Goal: Navigation & Orientation: Understand site structure

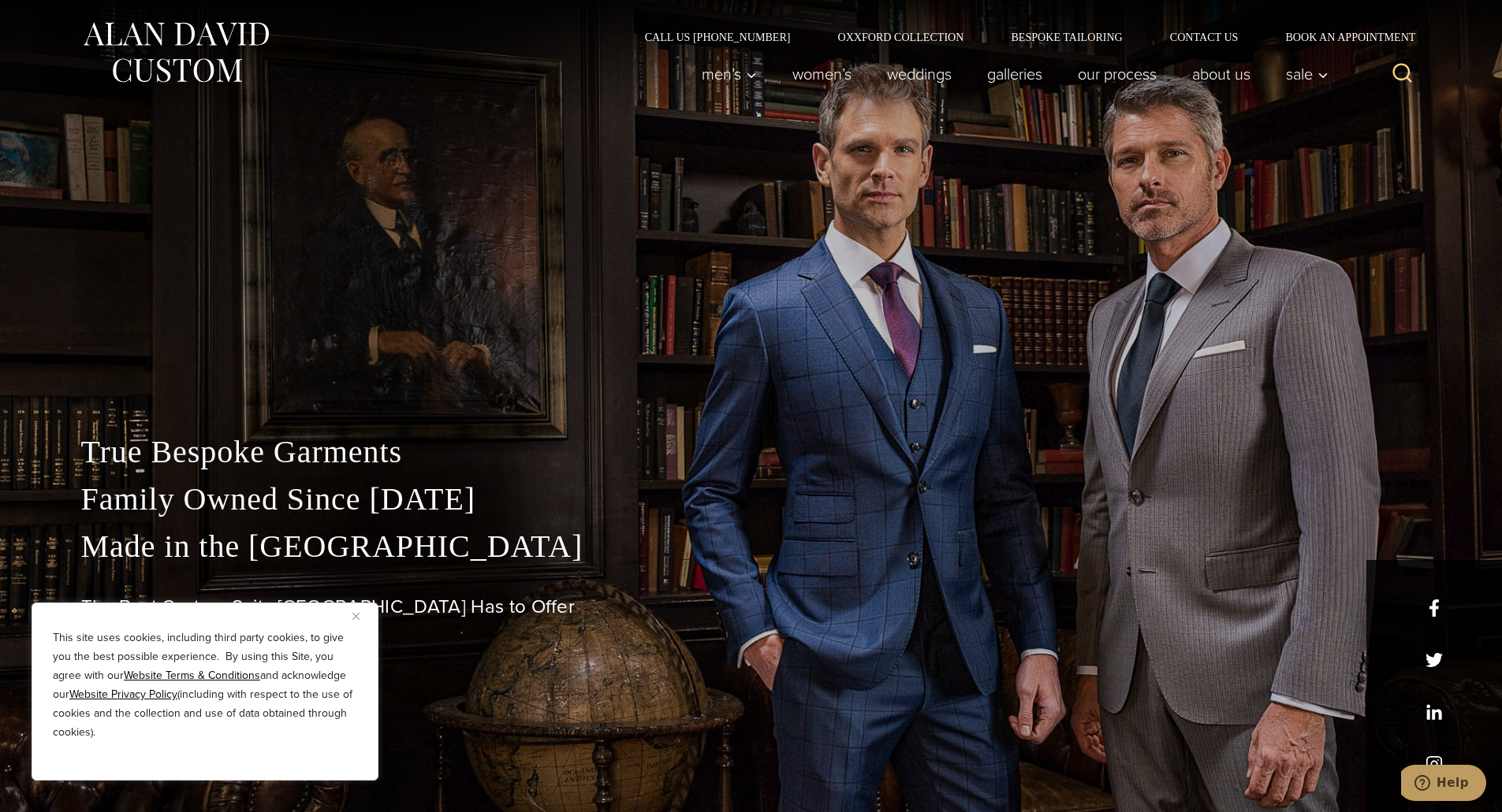
click at [355, 615] on img "Close" at bounding box center [356, 617] width 7 height 7
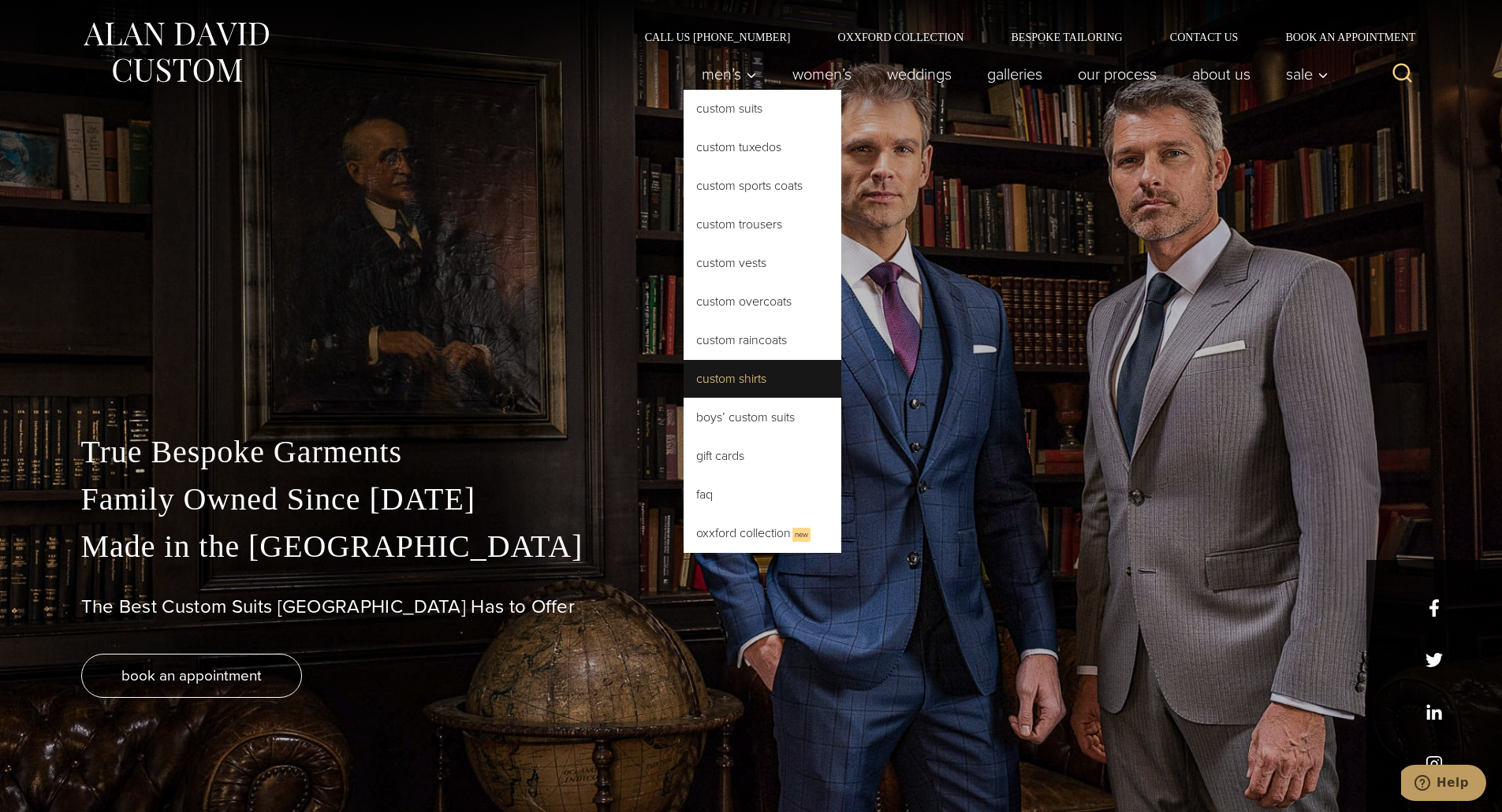
click at [715, 381] on link "Custom Shirts" at bounding box center [762, 378] width 157 height 38
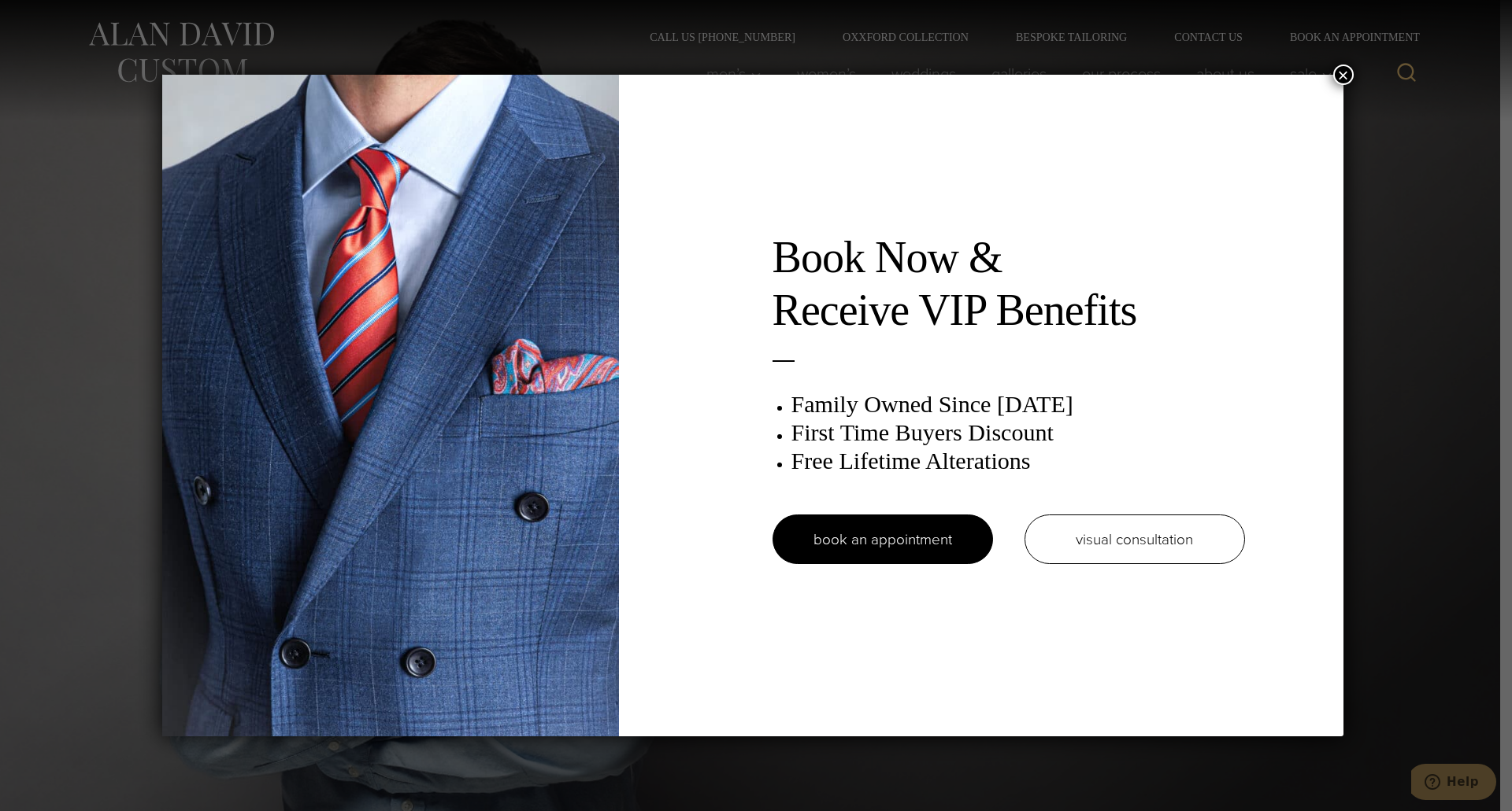
click at [1349, 72] on button "×" at bounding box center [1343, 75] width 20 height 20
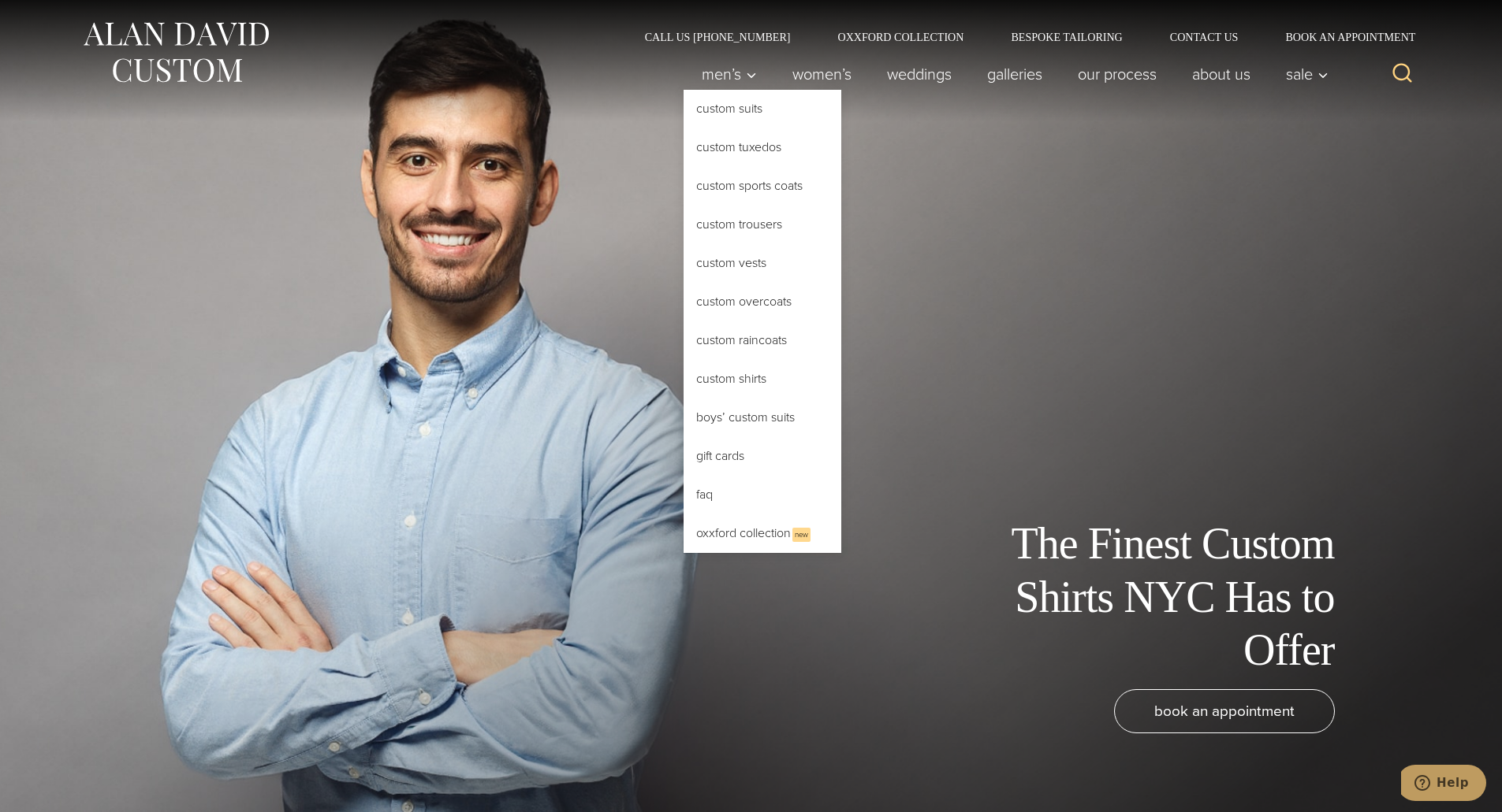
click at [734, 378] on link "Custom Shirts" at bounding box center [762, 378] width 157 height 38
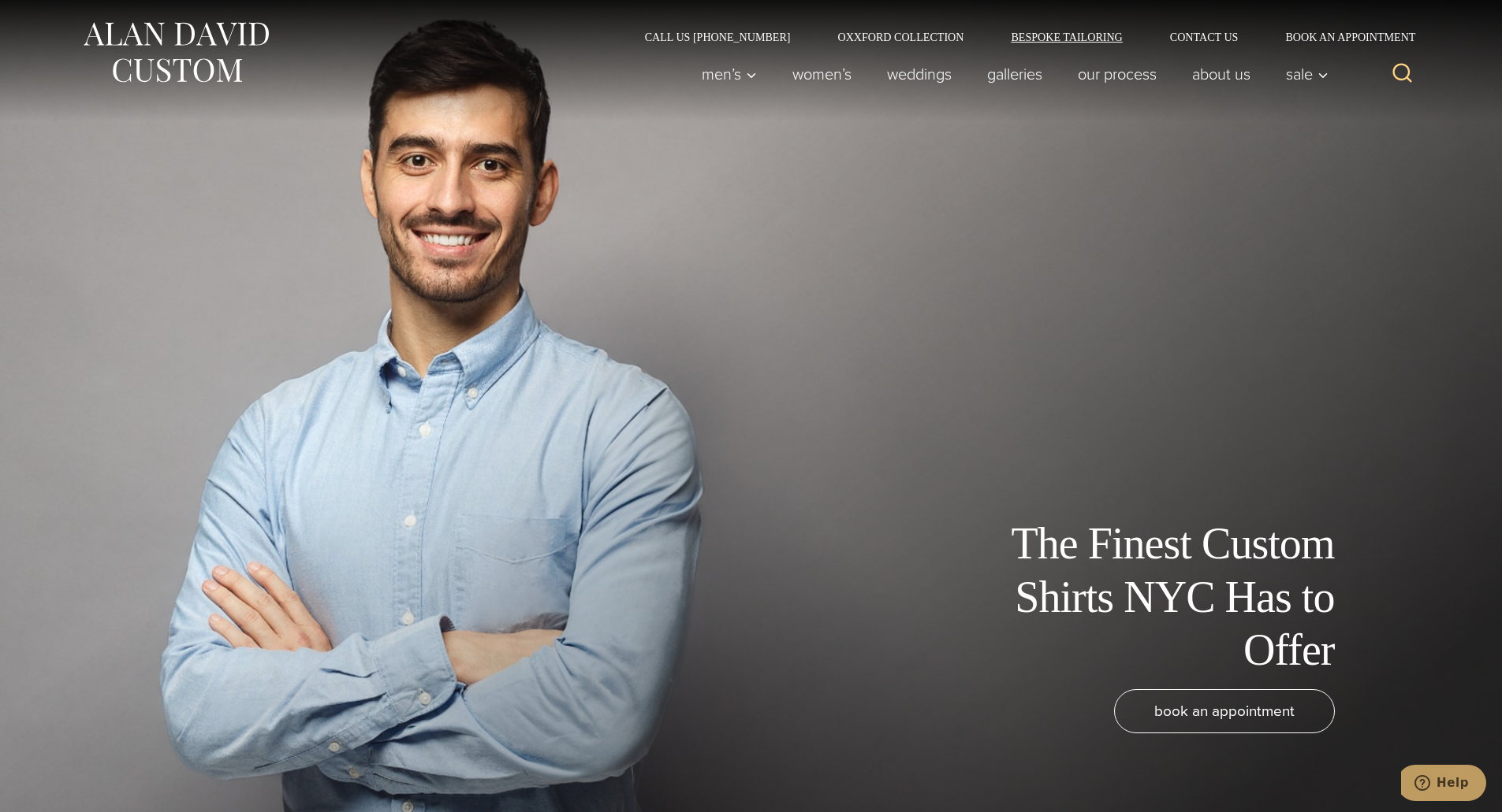
click at [1027, 38] on link "Bespoke Tailoring" at bounding box center [1067, 36] width 158 height 11
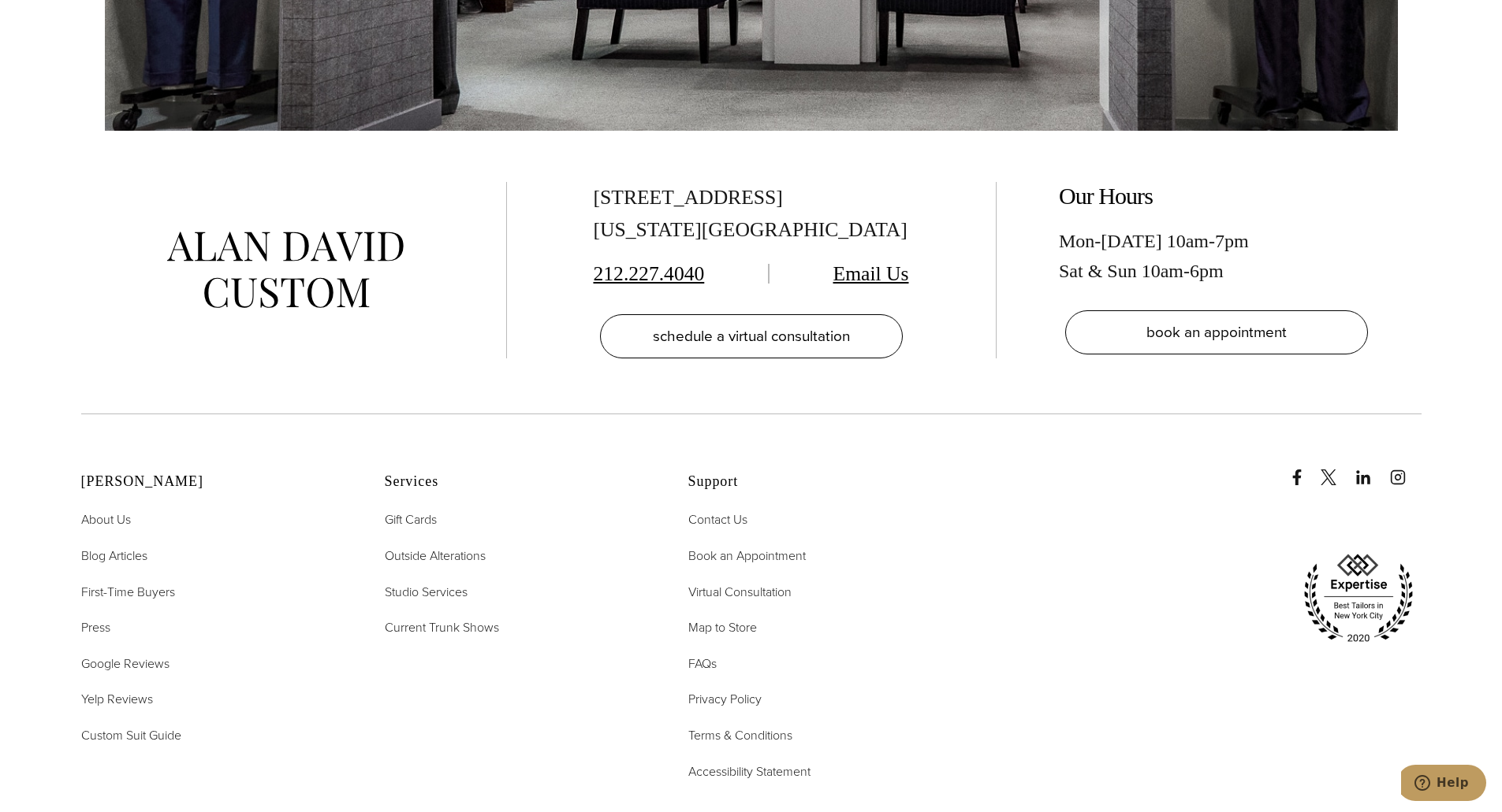
scroll to position [7285, 0]
click at [160, 582] on span "First-Time Buyers" at bounding box center [128, 591] width 94 height 18
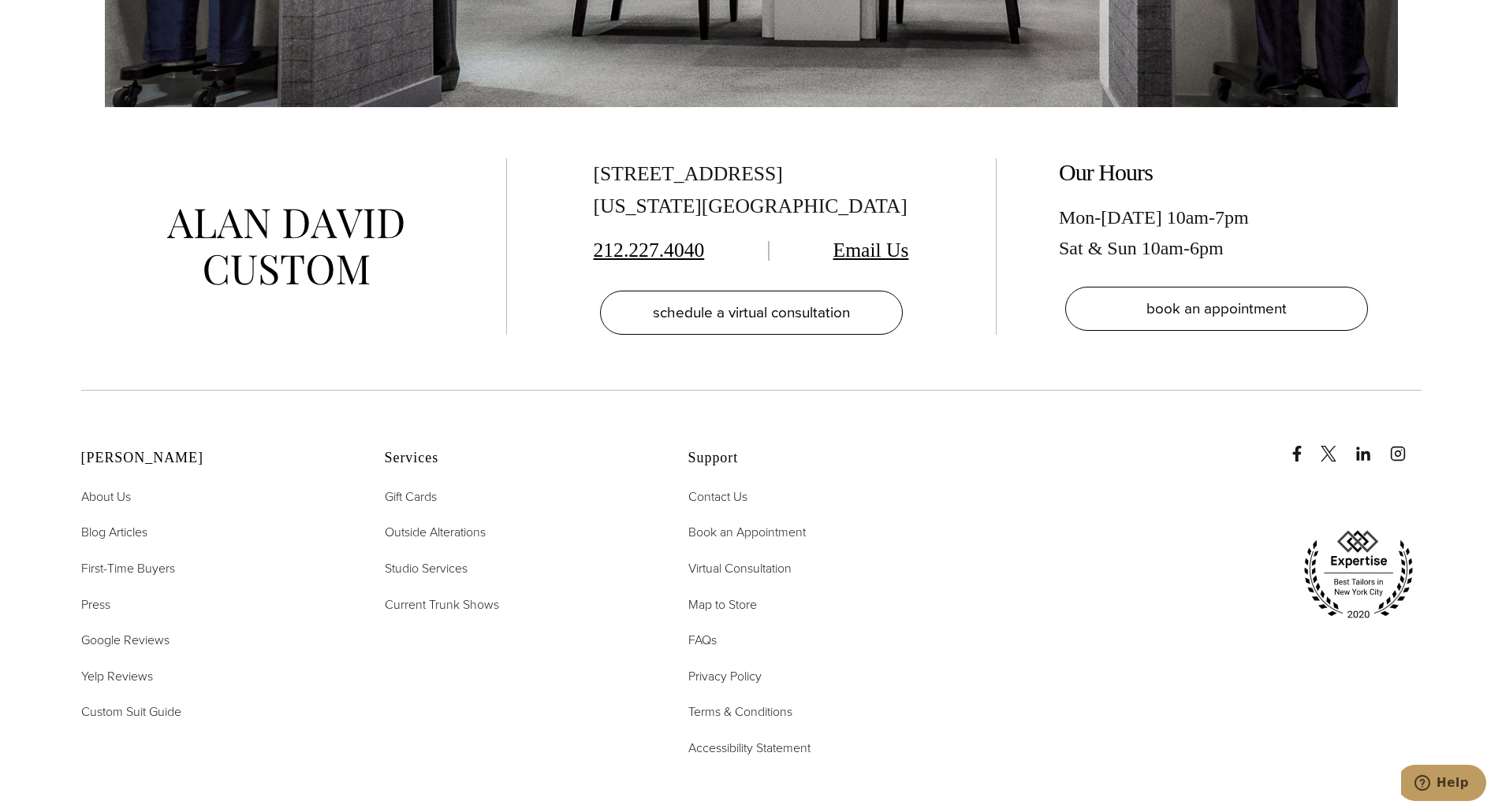
scroll to position [3853, 0]
click at [707, 631] on span "FAQs" at bounding box center [702, 640] width 28 height 18
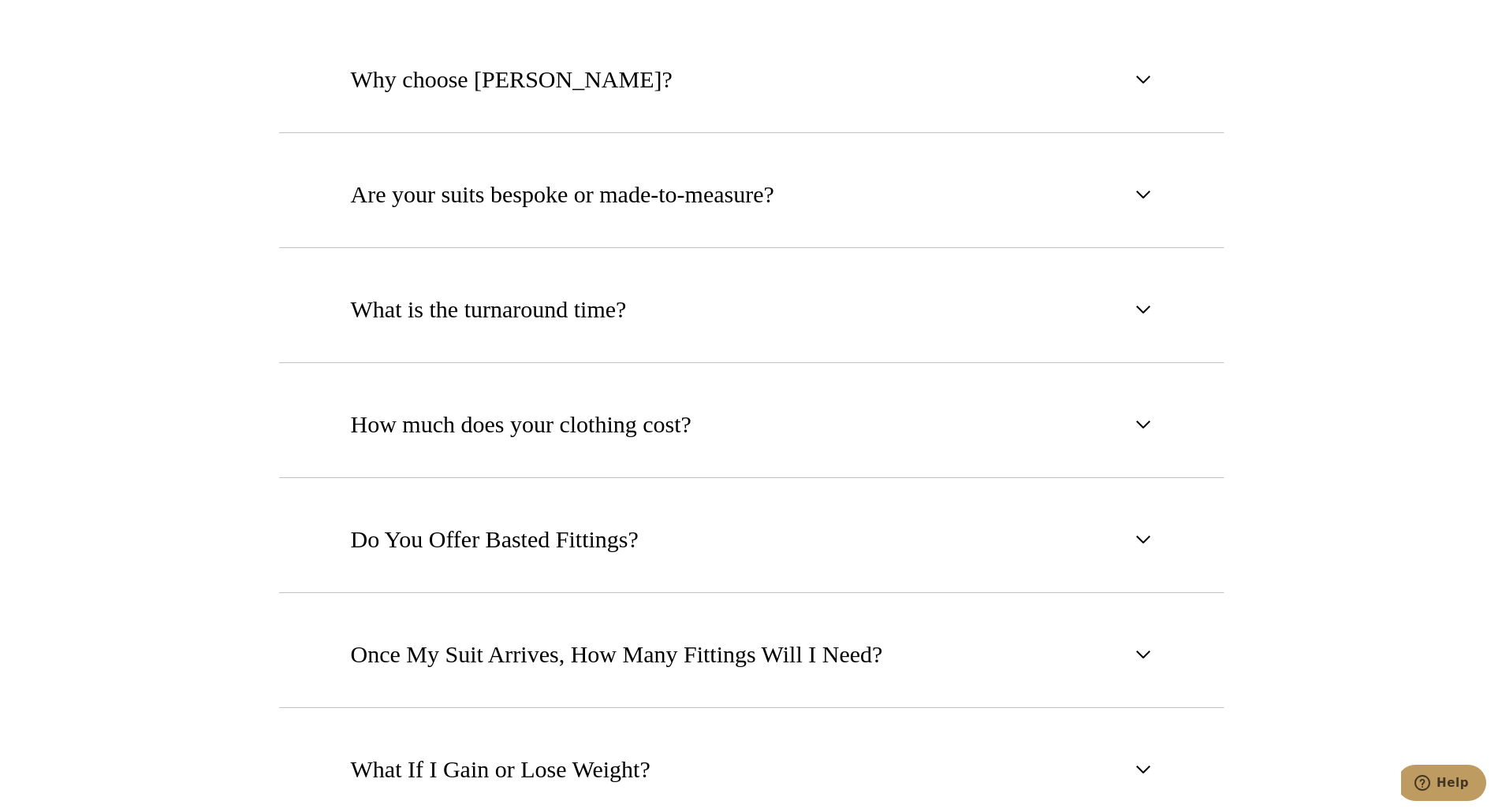
scroll to position [1087, 0]
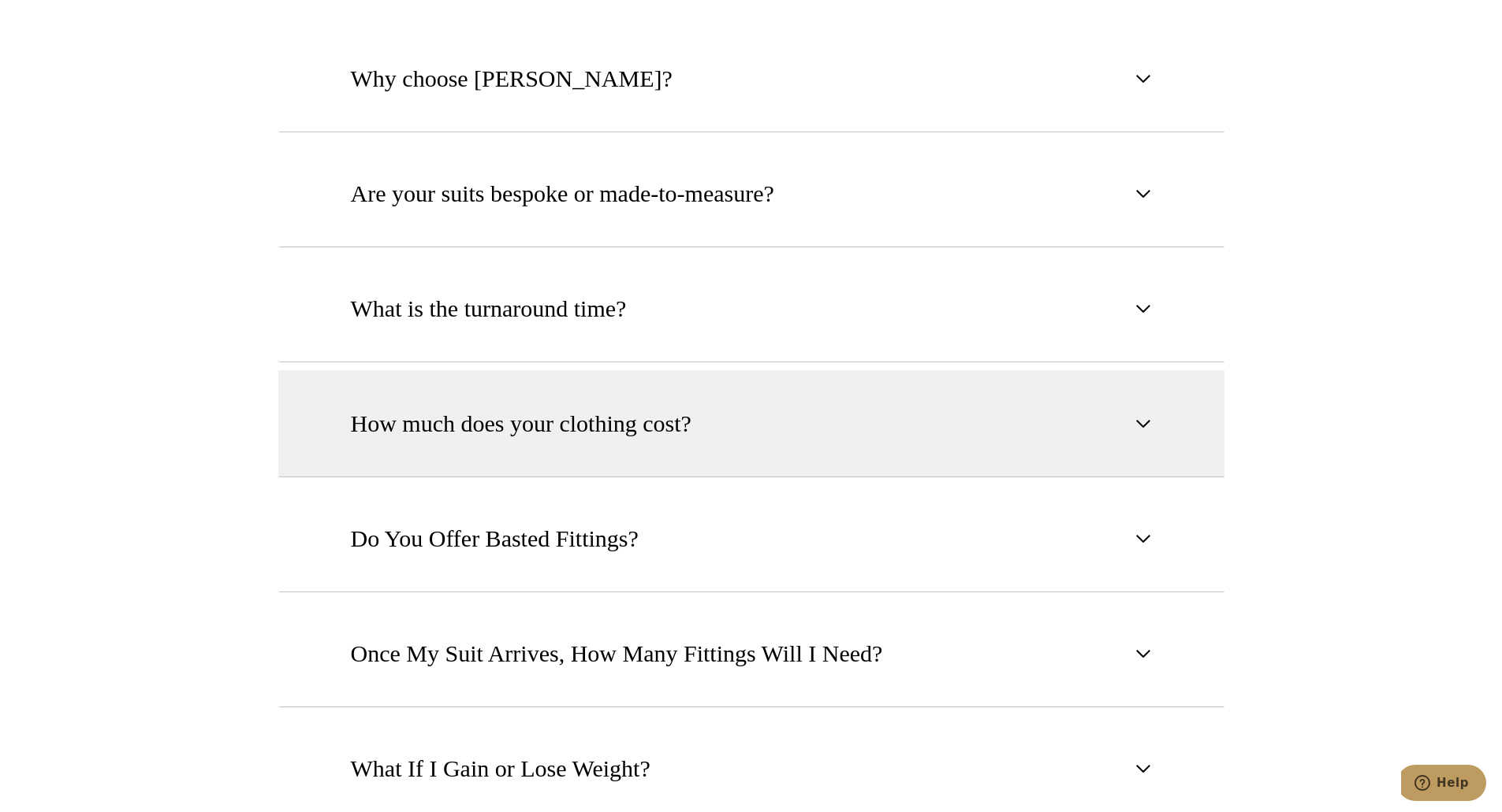
click at [1146, 415] on span "button" at bounding box center [1143, 424] width 19 height 19
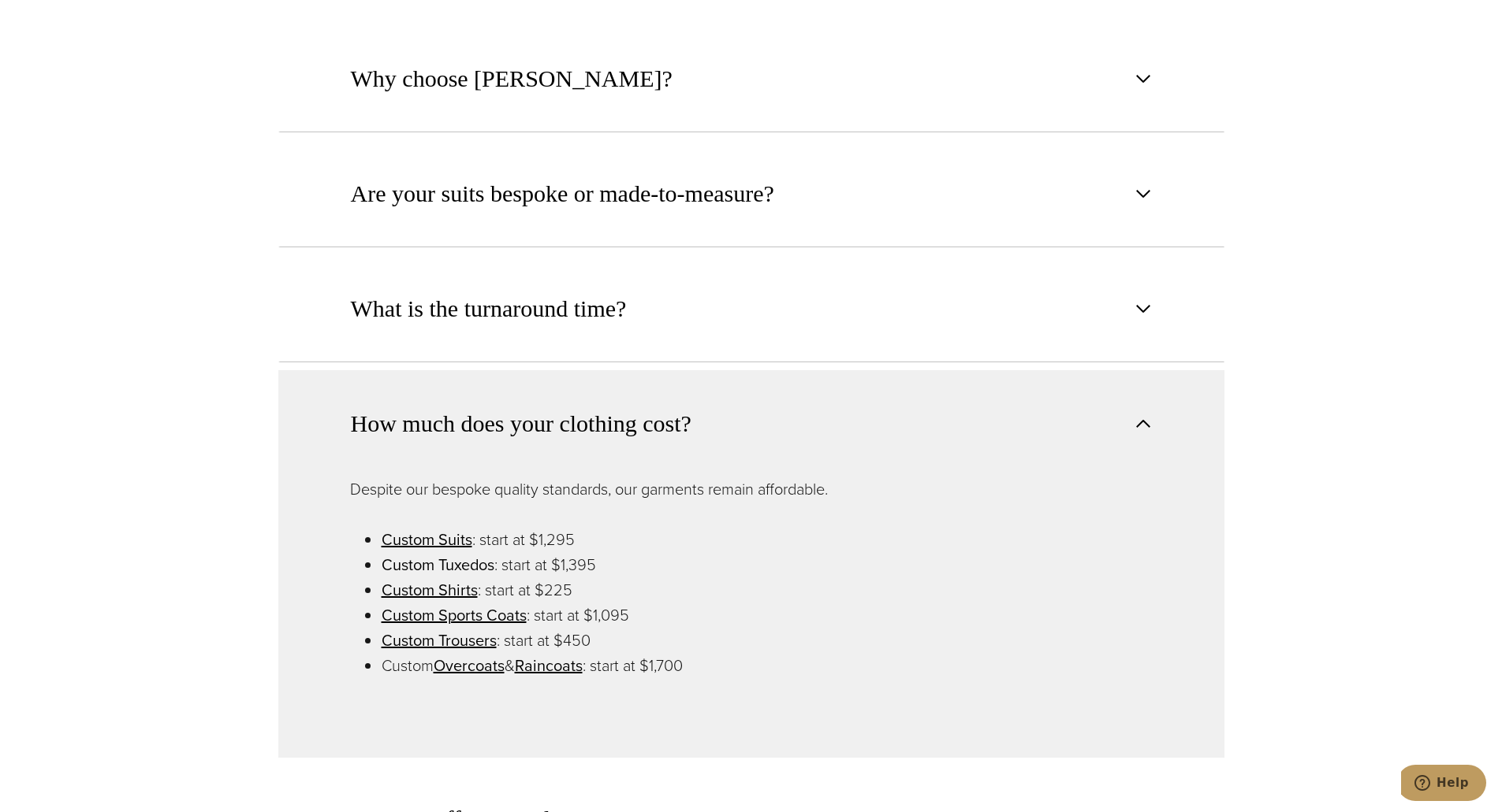
click at [467, 553] on link "Custom Tuxedos" at bounding box center [437, 565] width 113 height 24
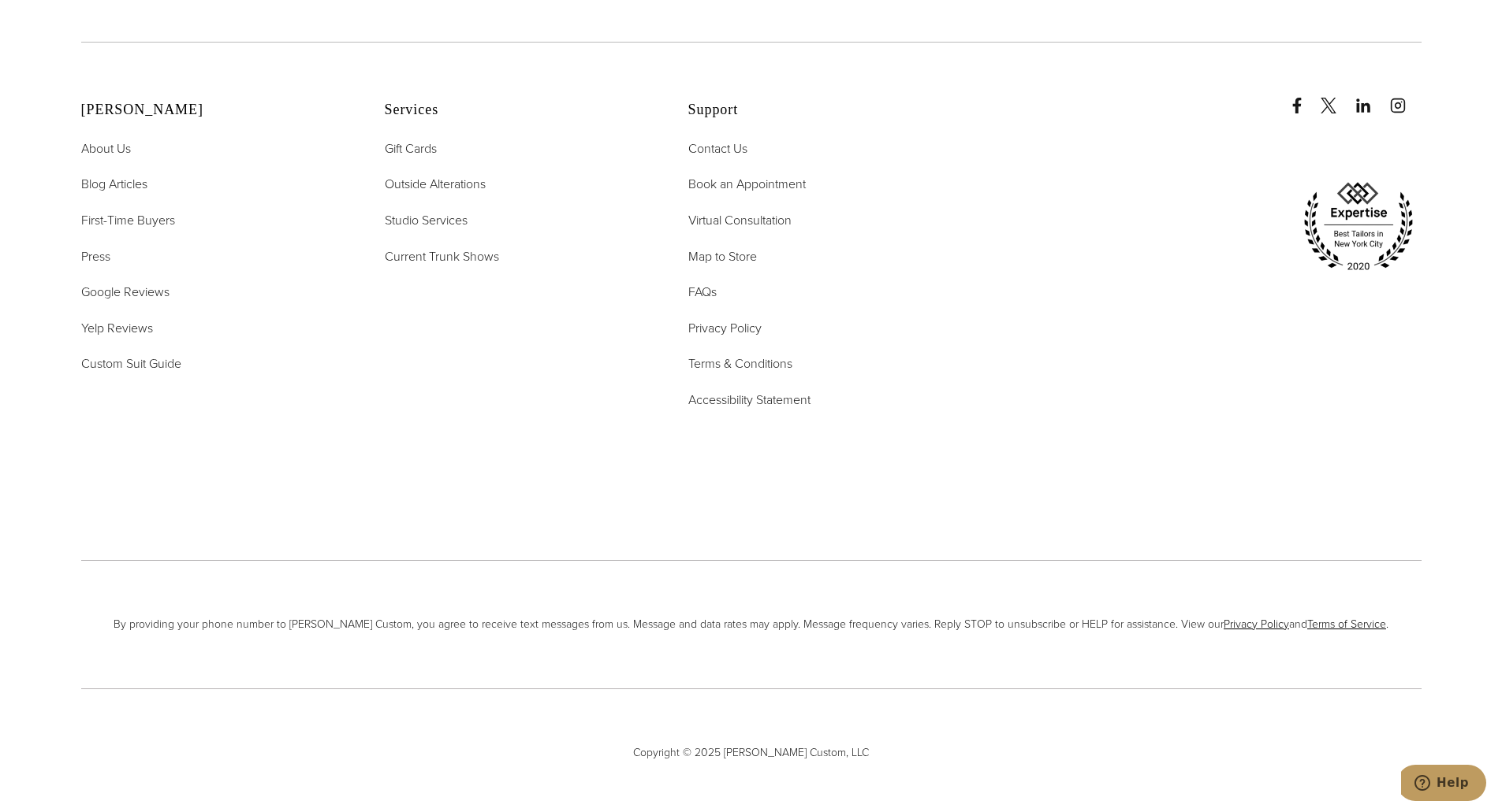
scroll to position [10978, 0]
click at [706, 283] on link "FAQs" at bounding box center [702, 292] width 28 height 20
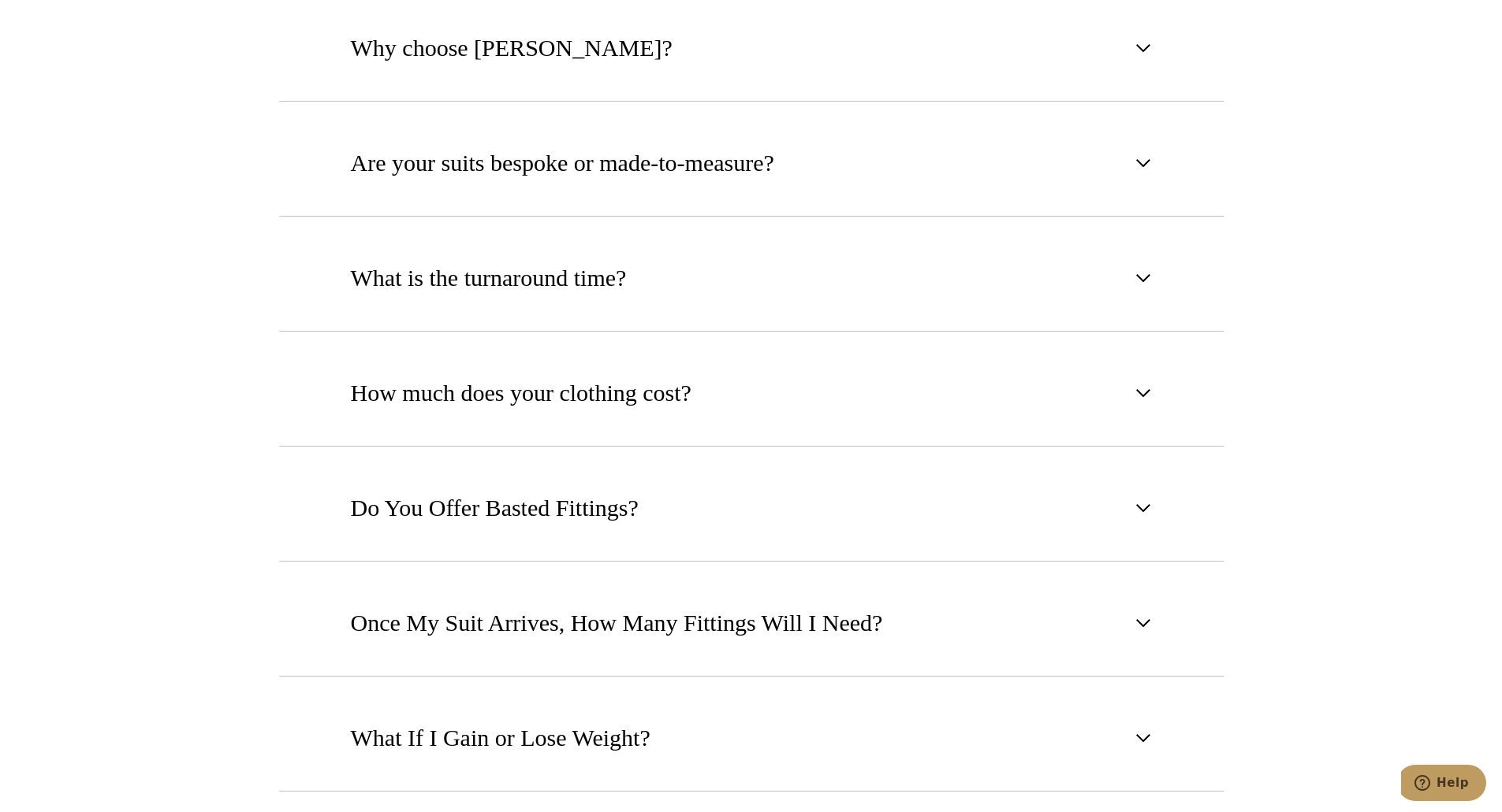
scroll to position [1118, 0]
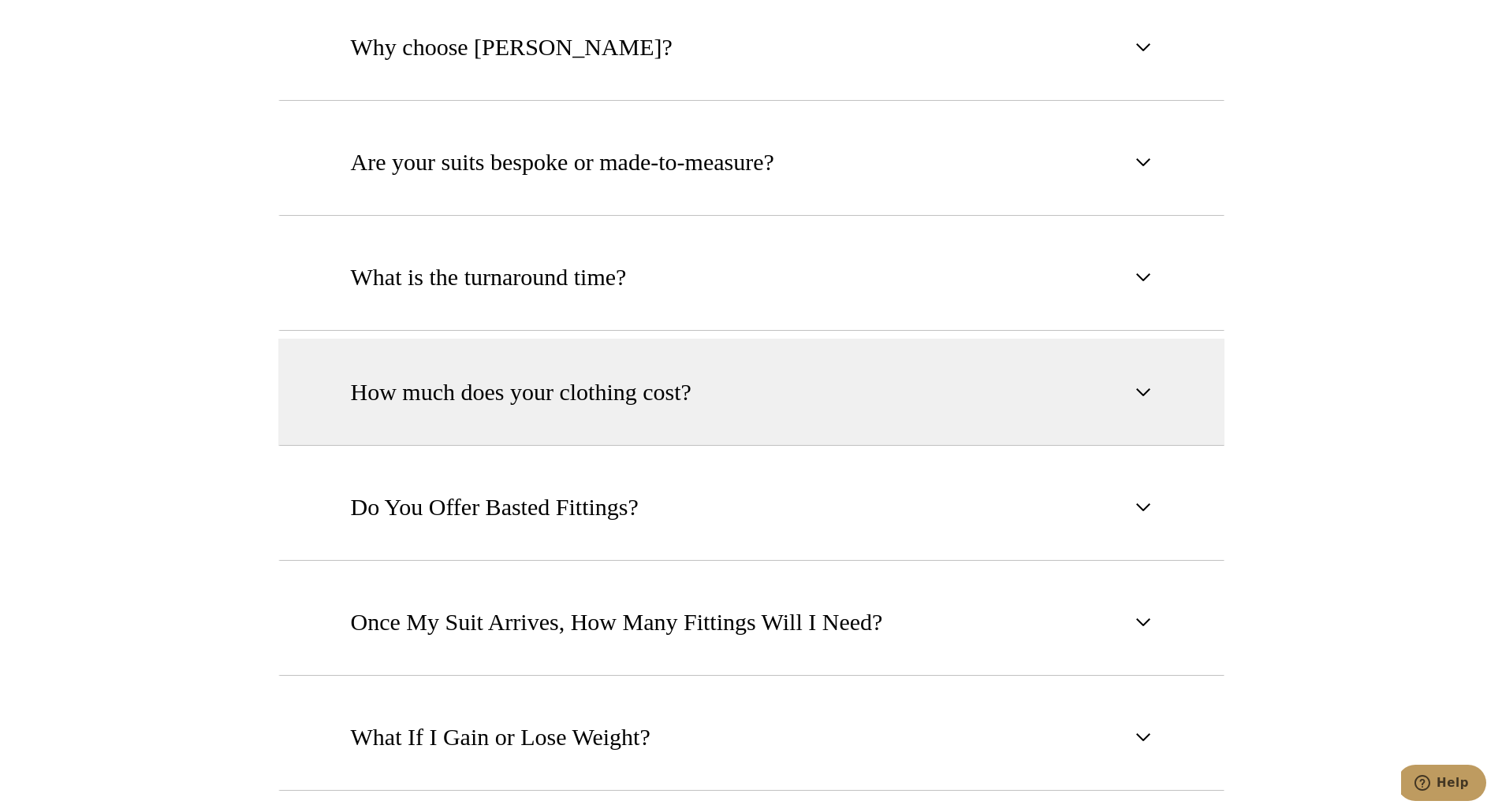
click at [1144, 383] on span "button" at bounding box center [1143, 392] width 19 height 19
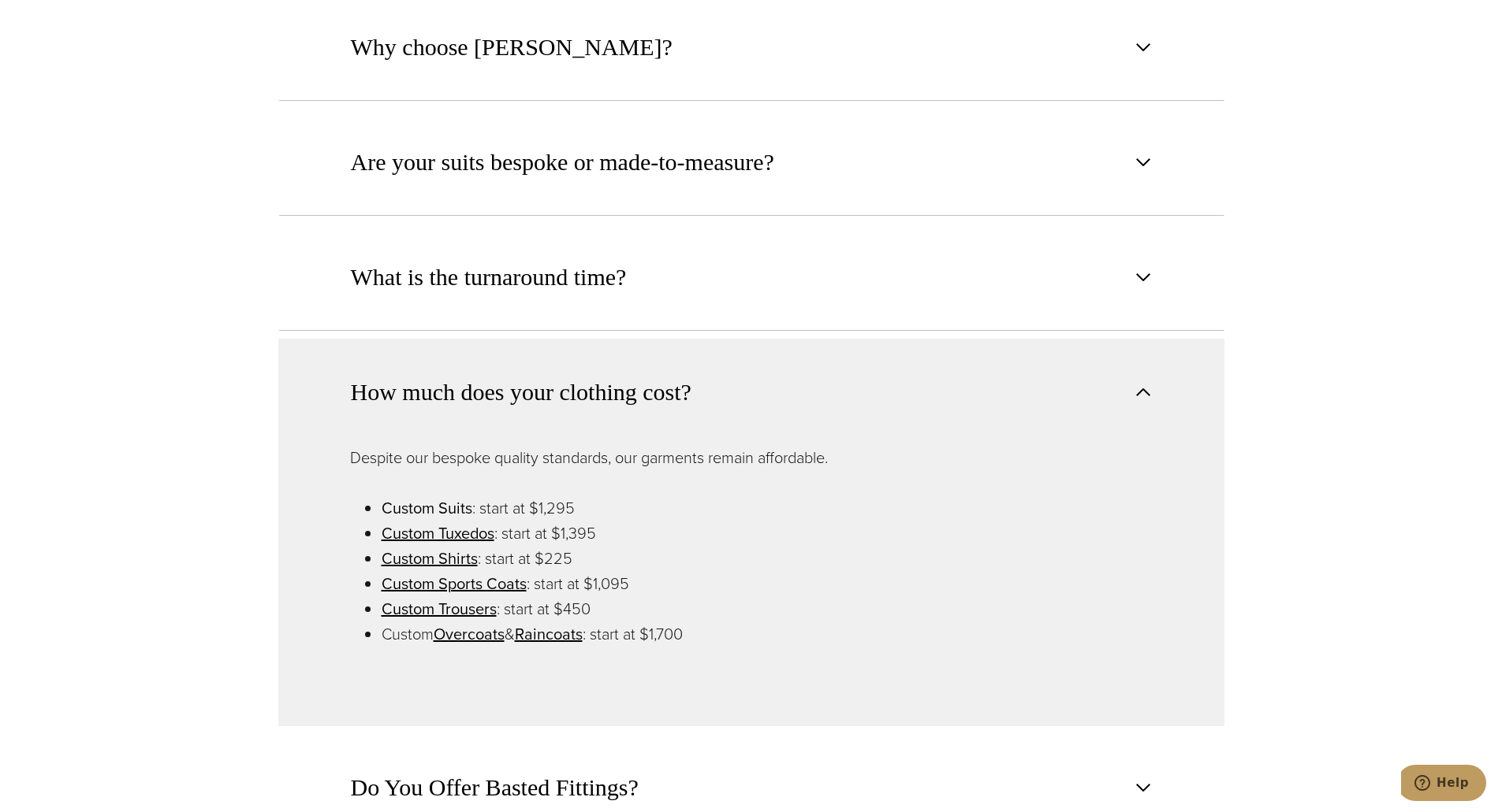
click at [451, 497] on link "Custom Suits" at bounding box center [427, 508] width 91 height 24
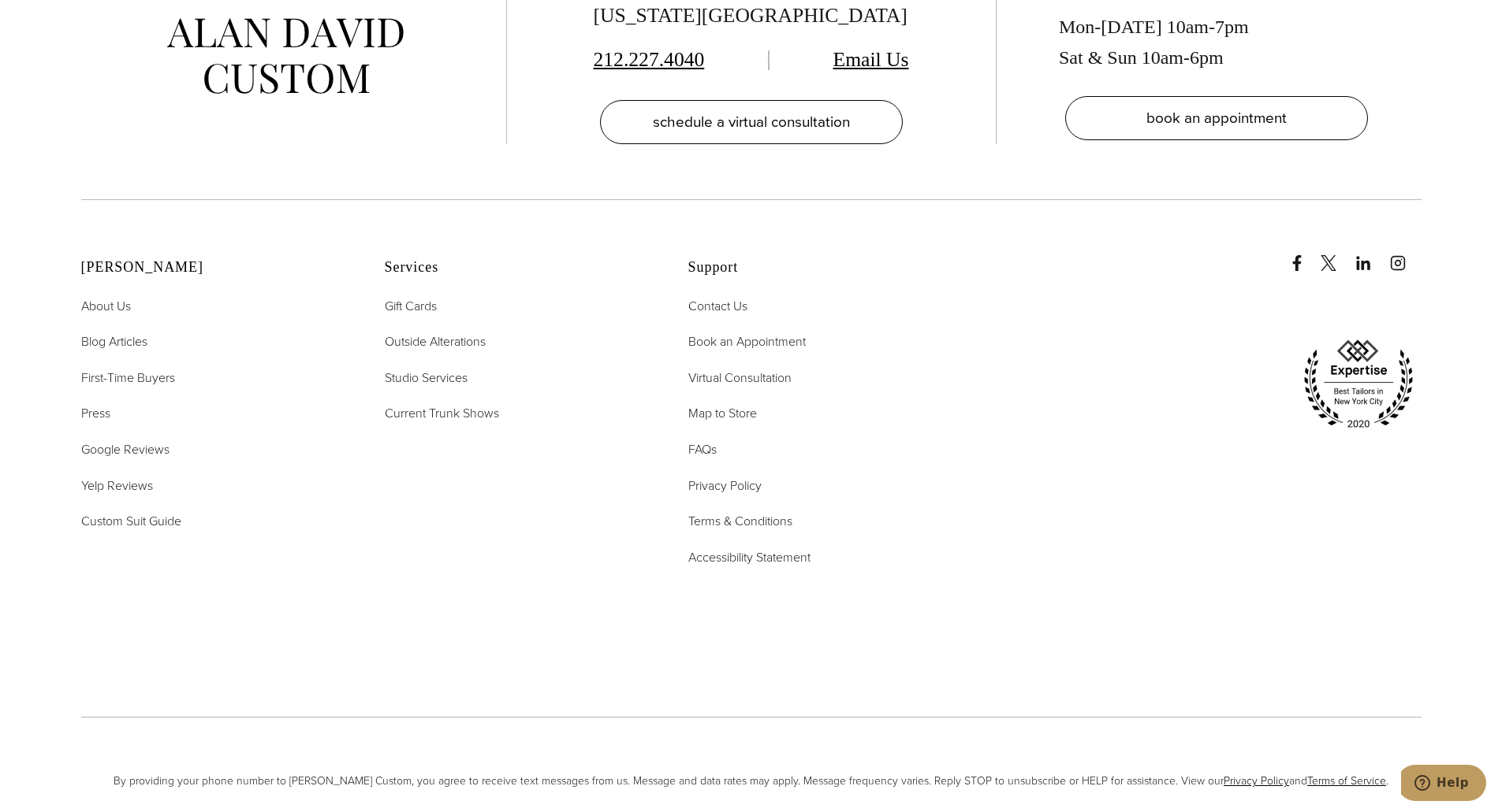
scroll to position [10521, 0]
